Goal: Book appointment/travel/reservation

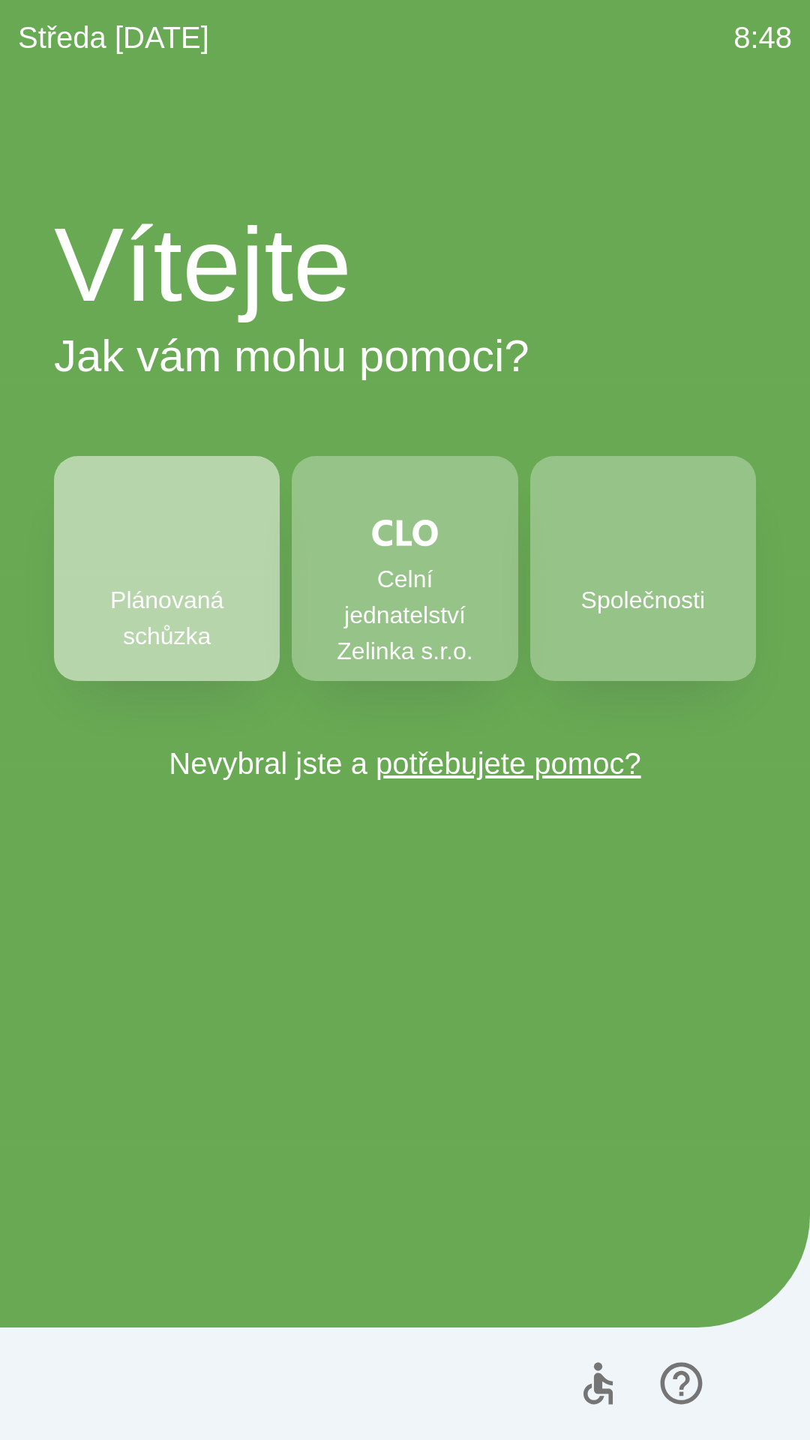
click at [106, 590] on p "Plánovaná schůzka" at bounding box center [167, 618] width 154 height 72
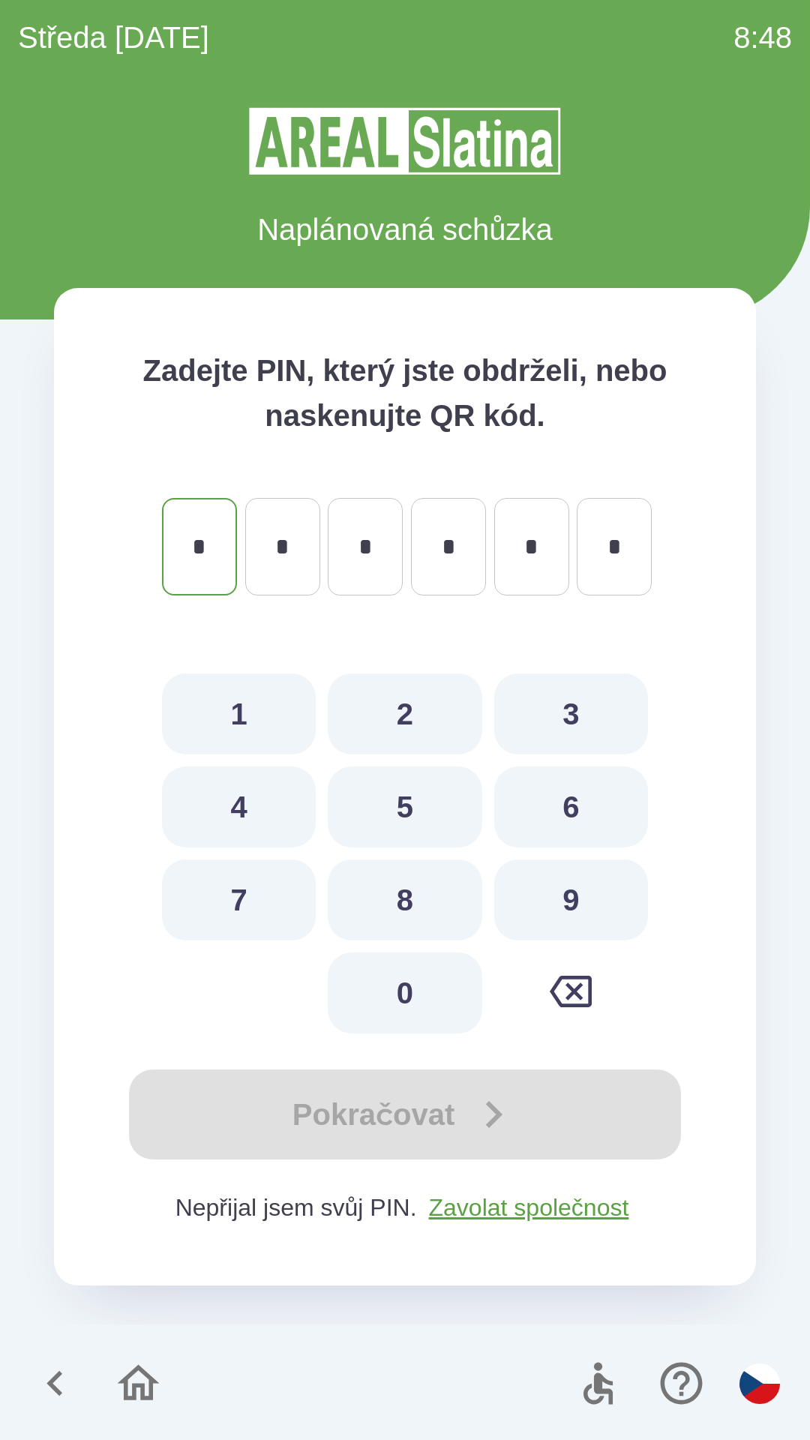
click at [119, 1388] on icon "button" at bounding box center [138, 1383] width 50 height 50
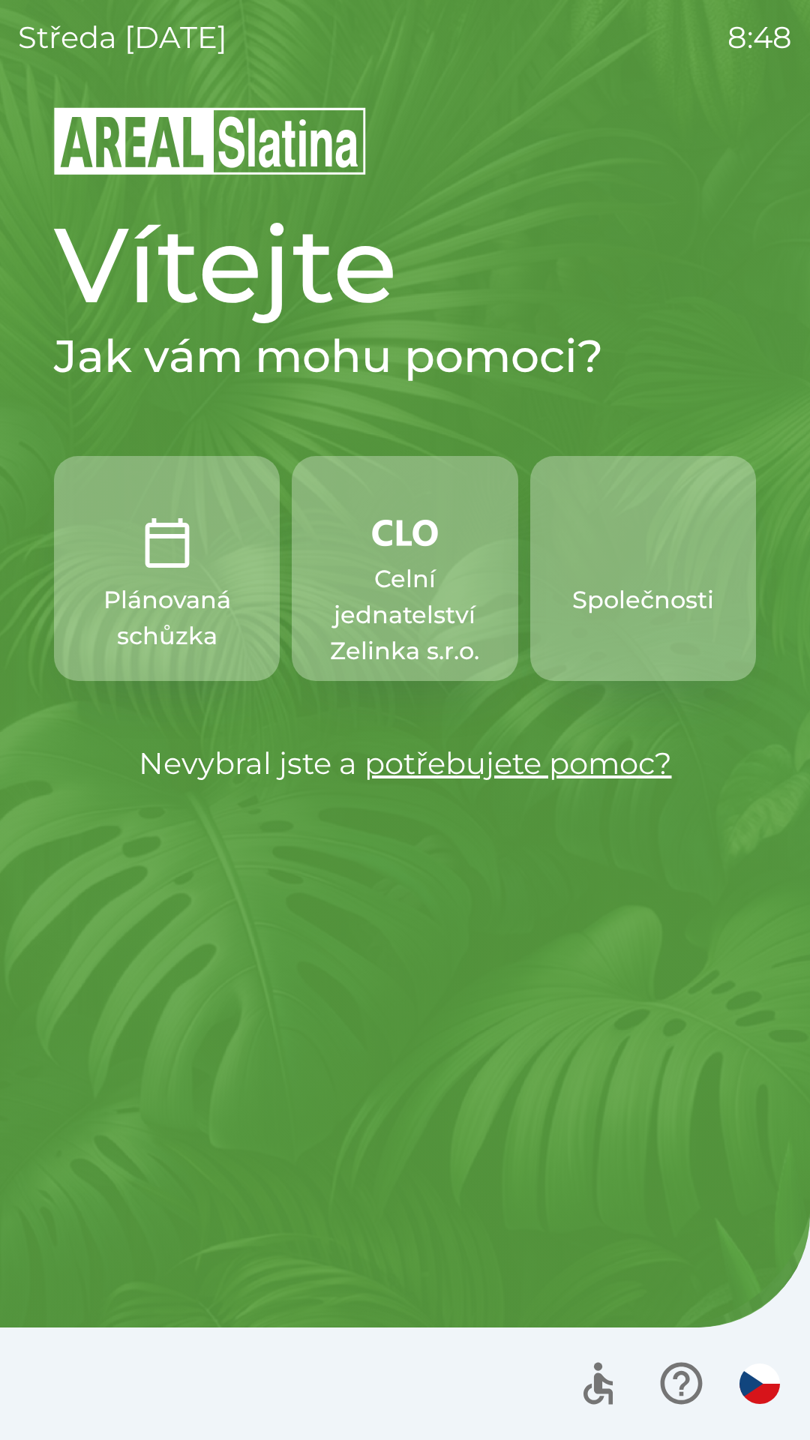
click at [624, 578] on button "Společnosti" at bounding box center [643, 568] width 226 height 225
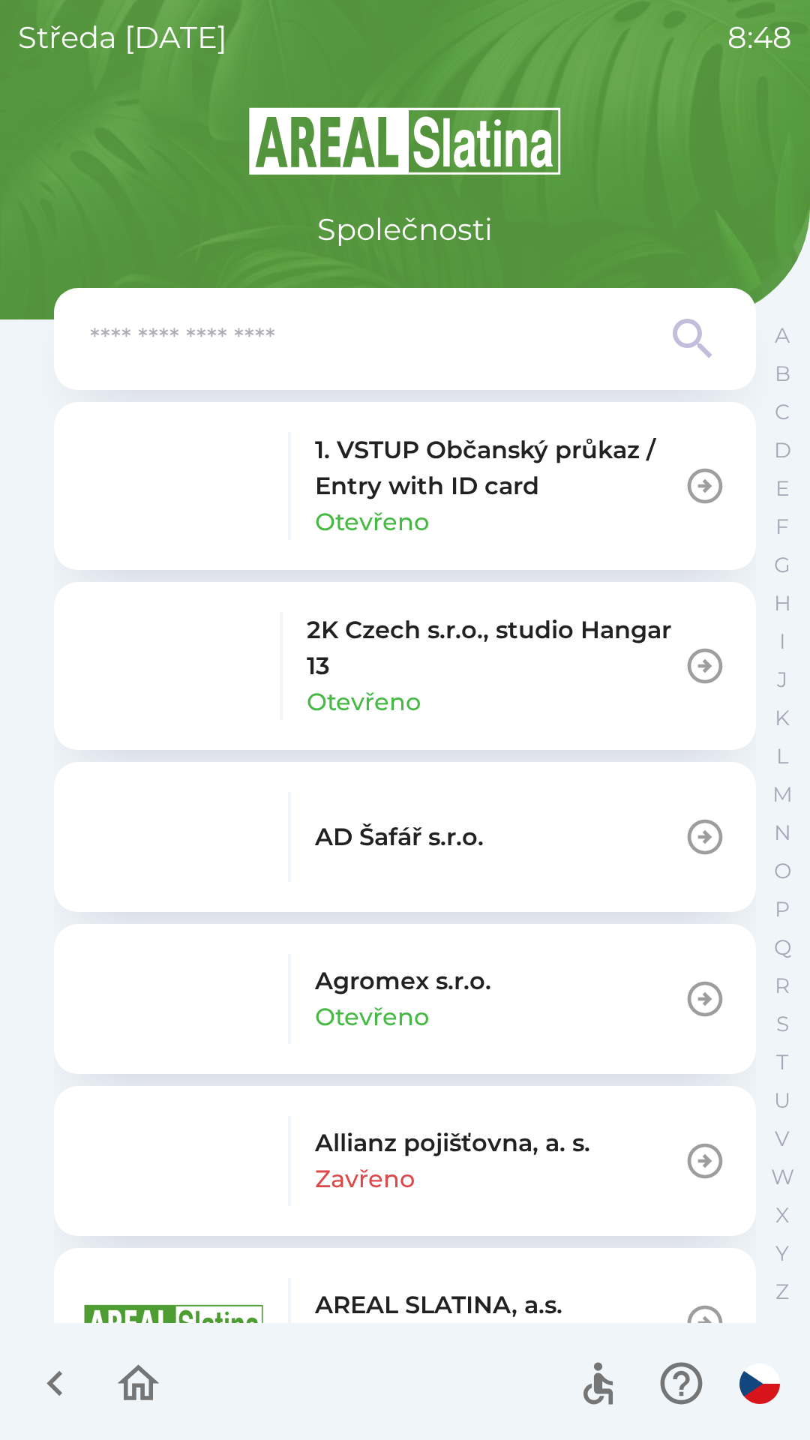
click at [139, 531] on div "1. VSTUP Občanský průkaz / Entry with ID card Otevřeno" at bounding box center [384, 486] width 600 height 108
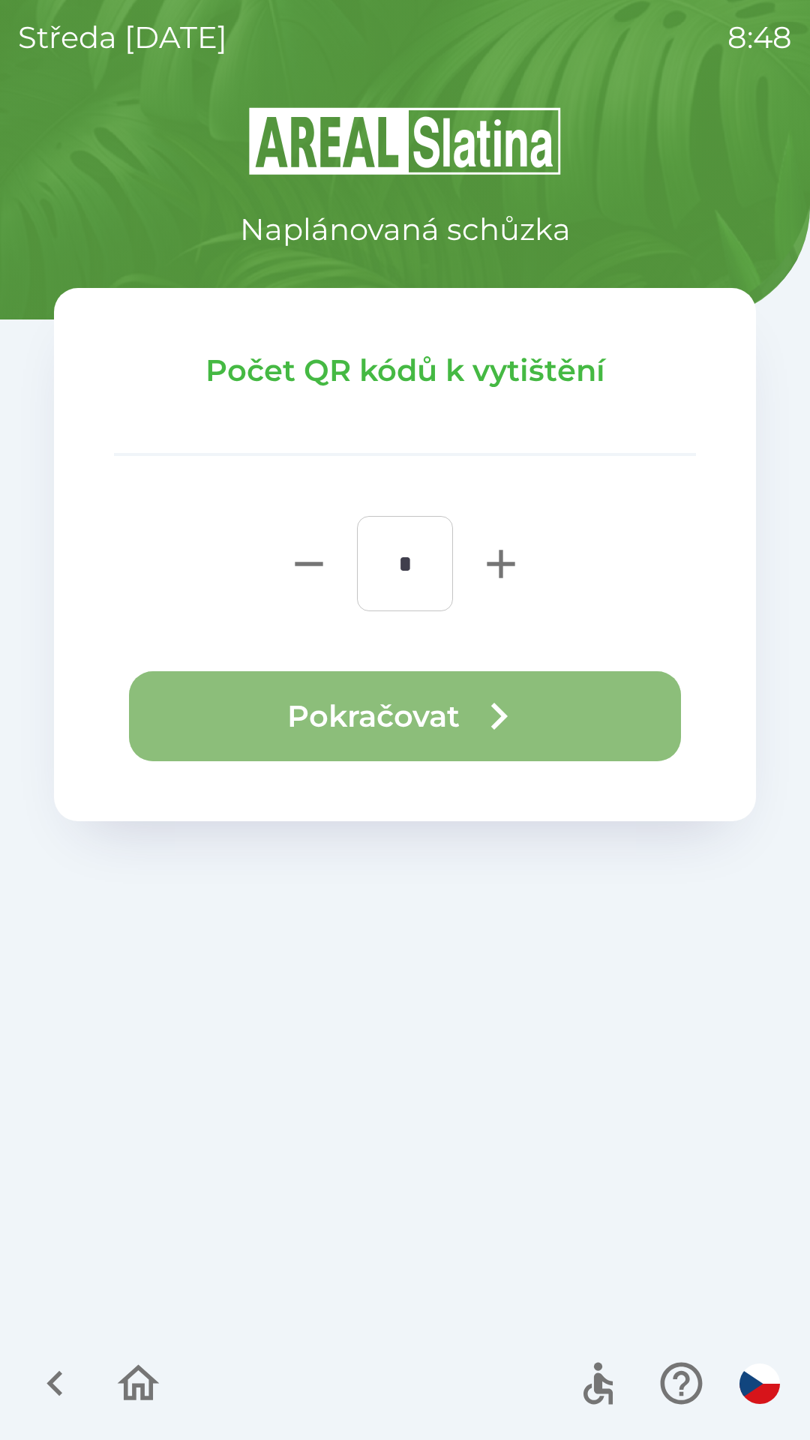
click at [208, 701] on button "Pokračovat" at bounding box center [405, 716] width 552 height 90
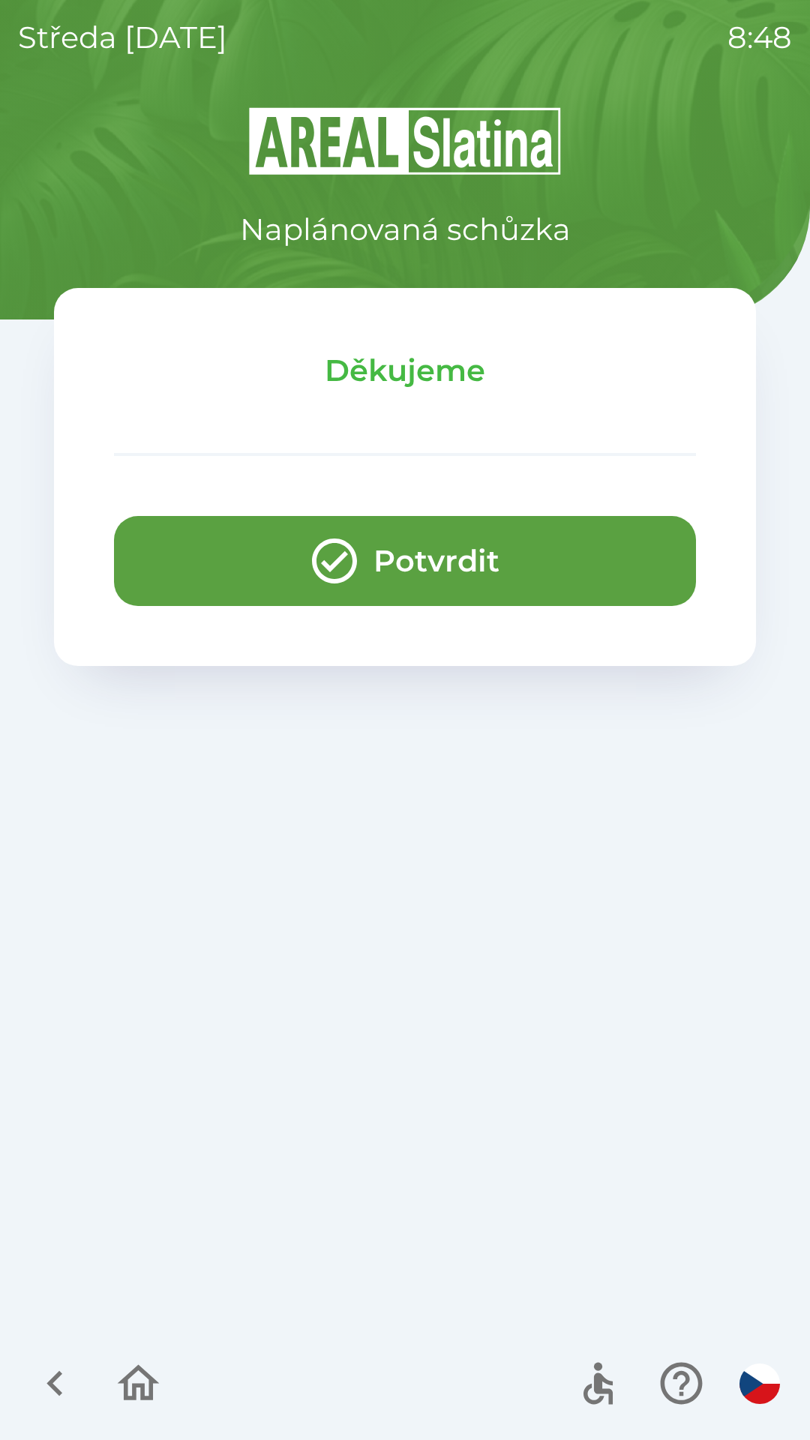
click at [200, 567] on button "Potvrdit" at bounding box center [405, 561] width 582 height 90
